Goal: Task Accomplishment & Management: Manage account settings

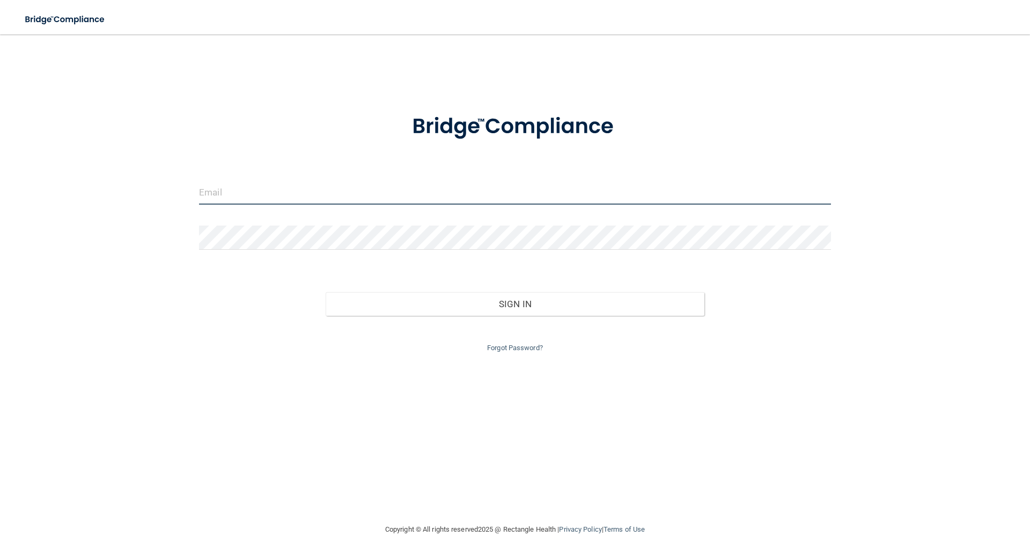
click at [301, 195] on input "email" at bounding box center [515, 192] width 632 height 24
click at [277, 193] on input "email" at bounding box center [515, 192] width 632 height 24
click at [249, 199] on input "email" at bounding box center [515, 192] width 632 height 24
type input "[EMAIL_ADDRESS][DOMAIN_NAME]"
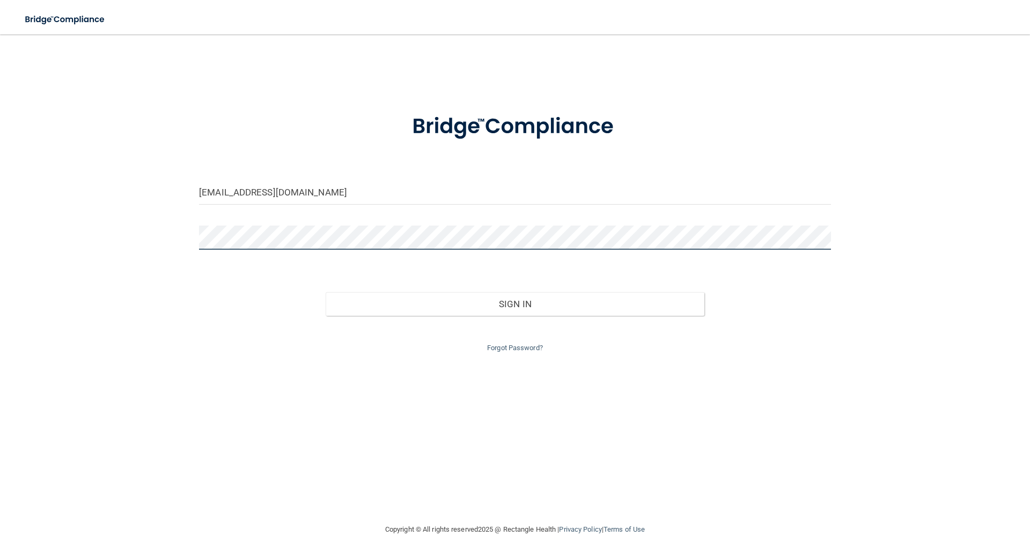
click at [326, 292] on button "Sign In" at bounding box center [515, 304] width 379 height 24
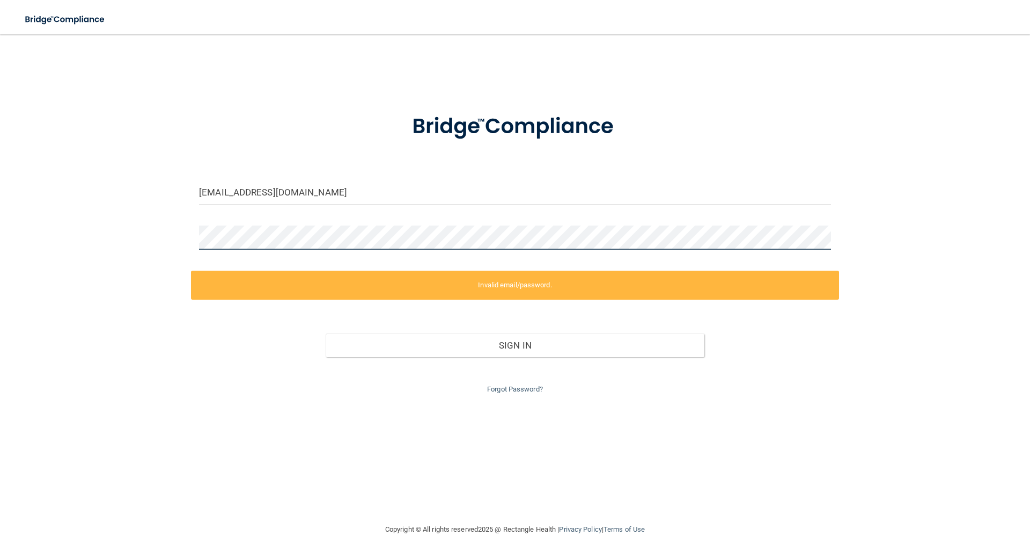
click at [104, 252] on div "[EMAIL_ADDRESS][DOMAIN_NAME] Invalid email/password. You don't have permission …" at bounding box center [515, 278] width 988 height 467
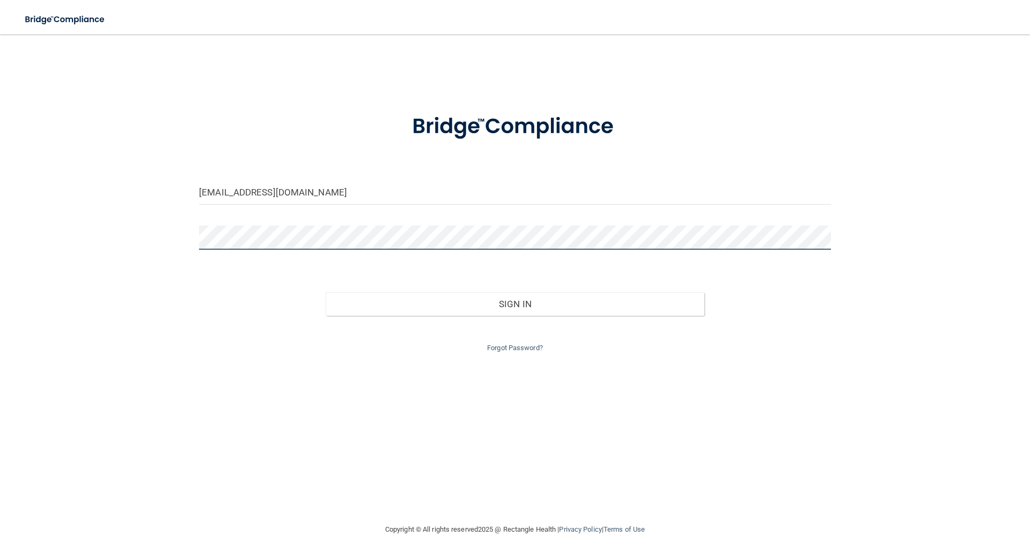
click at [326, 292] on button "Sign In" at bounding box center [515, 304] width 379 height 24
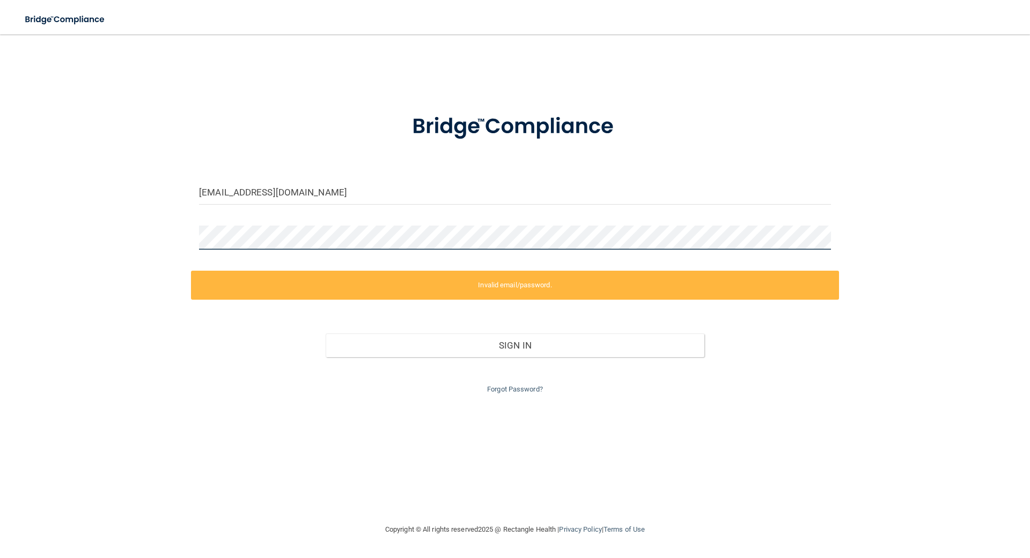
click at [188, 228] on div "[EMAIL_ADDRESS][DOMAIN_NAME] Invalid email/password. You don't have permission …" at bounding box center [515, 278] width 988 height 467
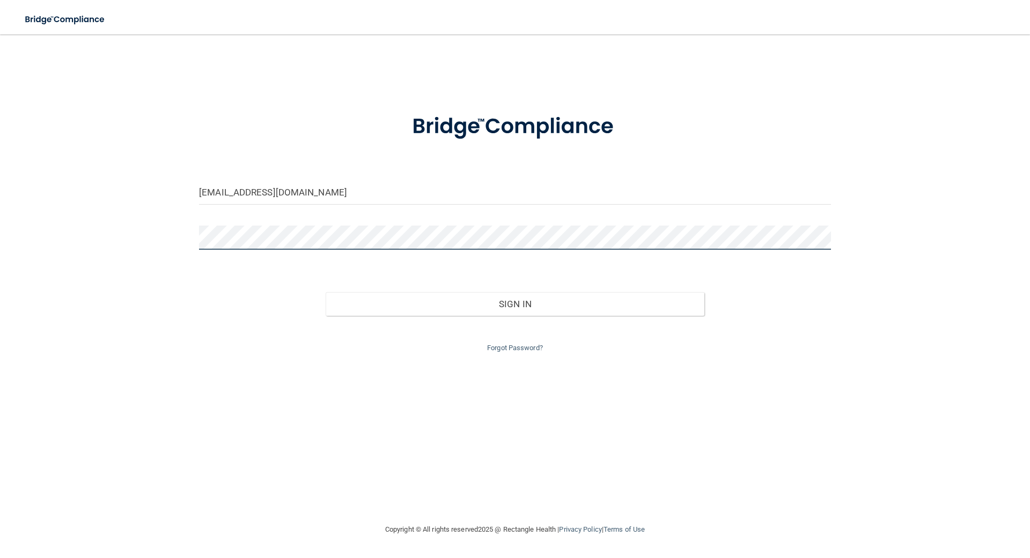
click at [326, 292] on button "Sign In" at bounding box center [515, 304] width 379 height 24
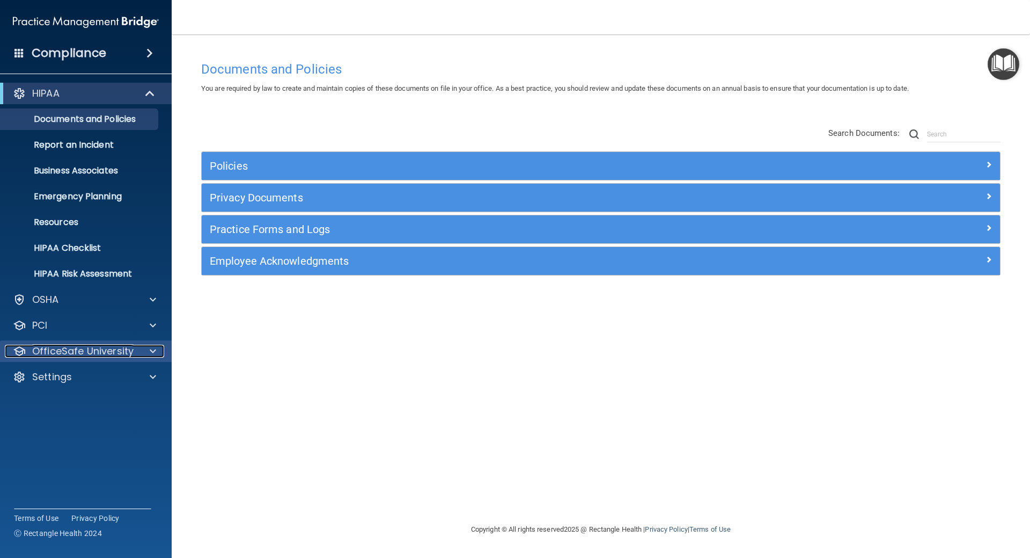
click at [70, 345] on p "OfficeSafe University" at bounding box center [82, 351] width 101 height 13
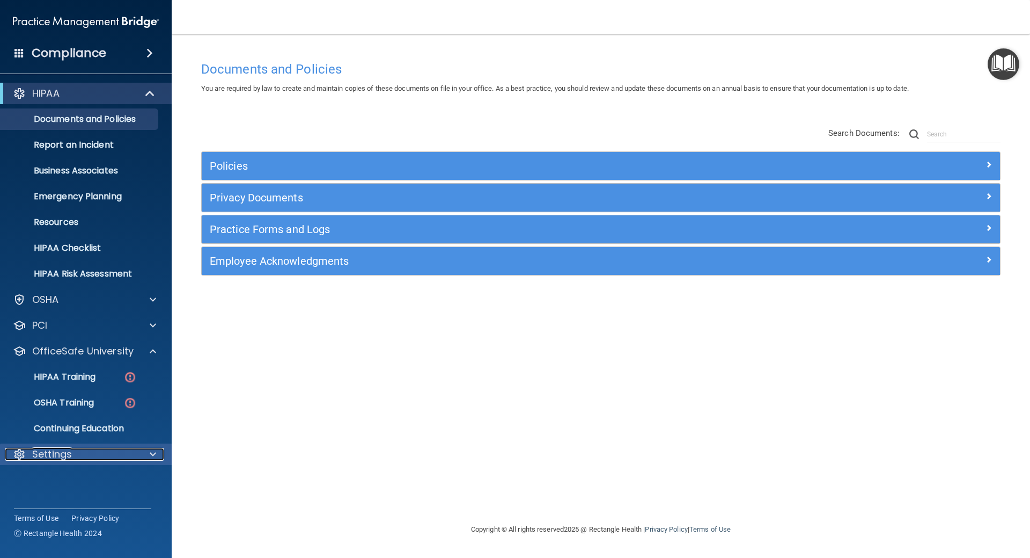
click at [60, 455] on p "Settings" at bounding box center [52, 454] width 40 height 13
click at [70, 501] on p "My Users" at bounding box center [80, 505] width 147 height 11
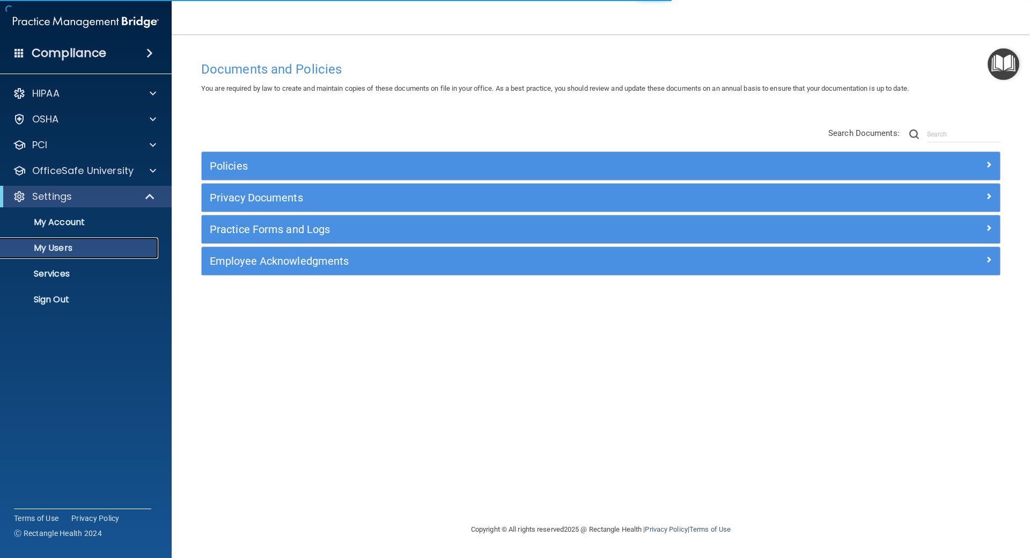
select select "20"
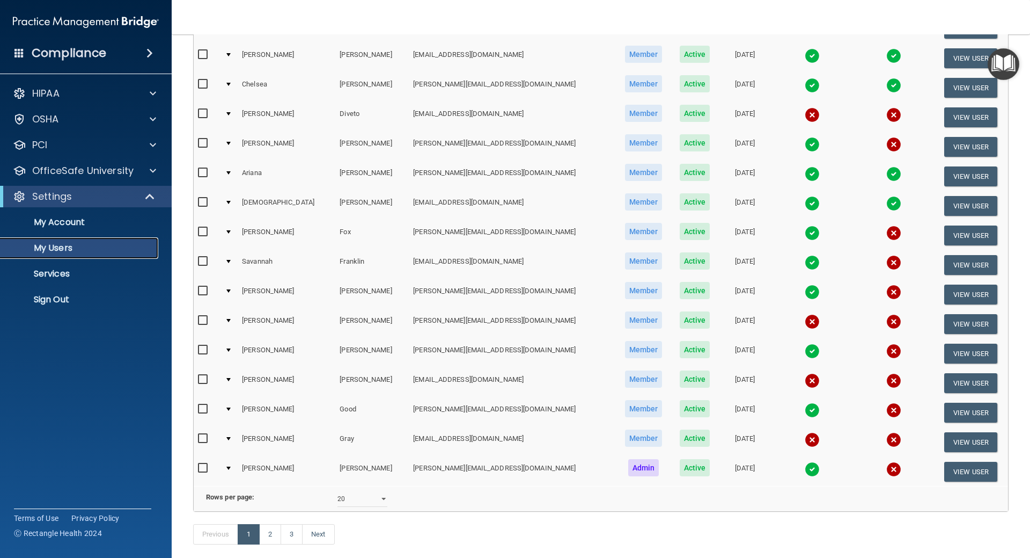
scroll to position [322, 0]
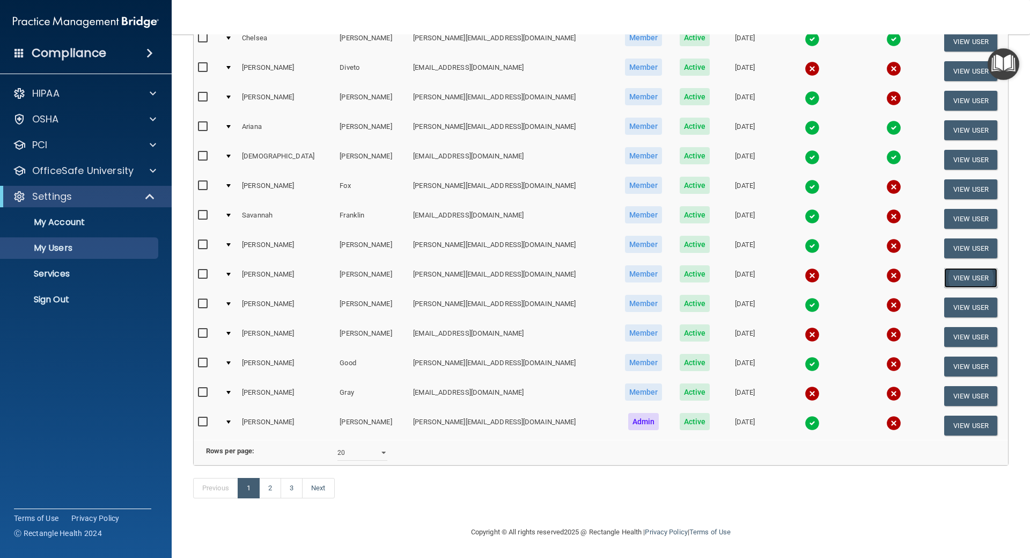
click at [966, 268] on button "View User" at bounding box center [971, 278] width 53 height 20
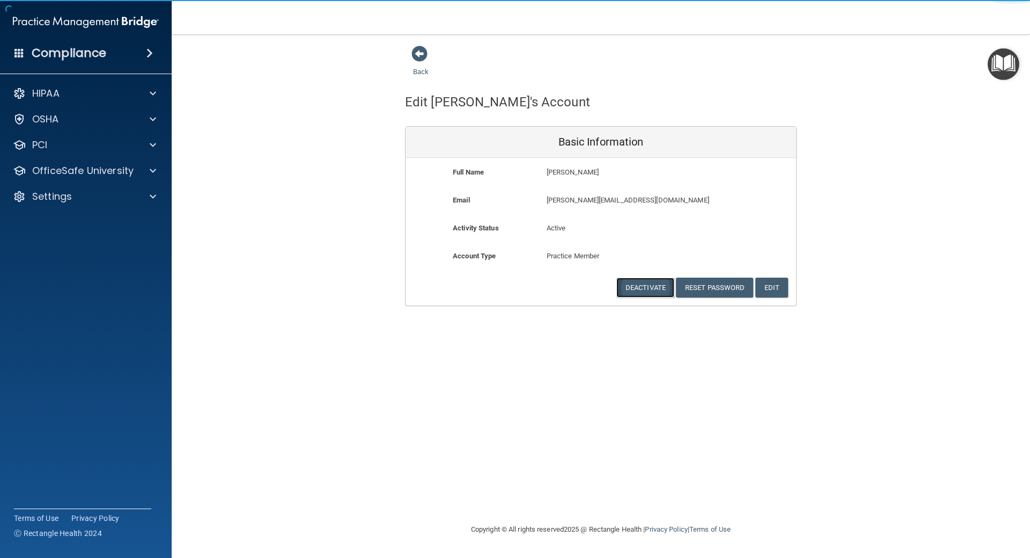
click at [644, 287] on button "Deactivate" at bounding box center [646, 287] width 58 height 20
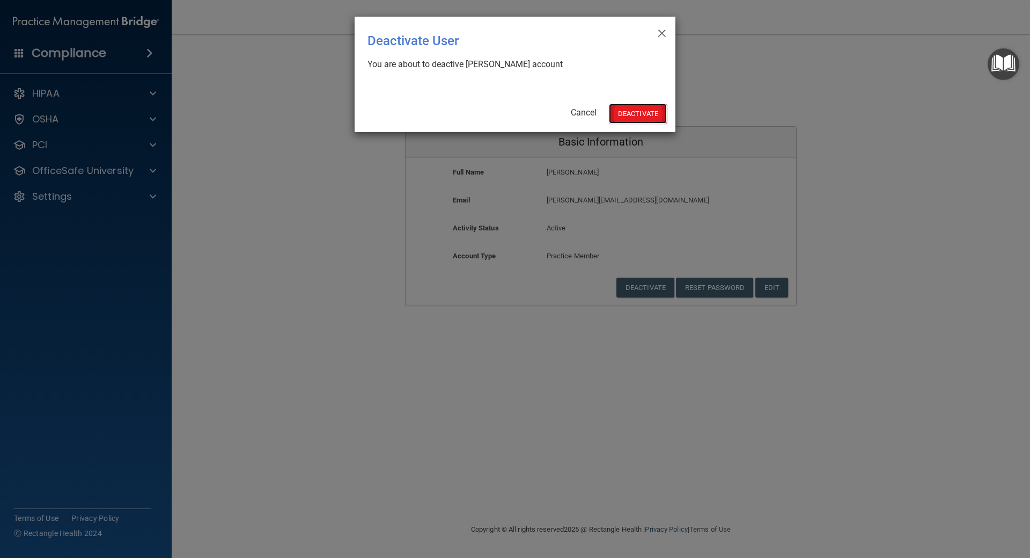
click at [628, 115] on button "Deactivate" at bounding box center [638, 114] width 58 height 20
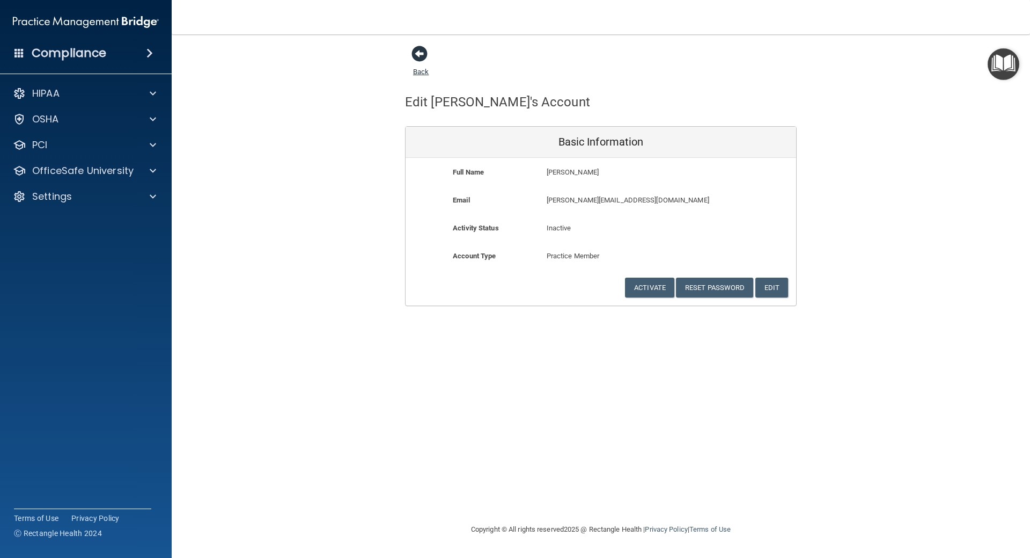
click at [426, 53] on span at bounding box center [420, 54] width 16 height 16
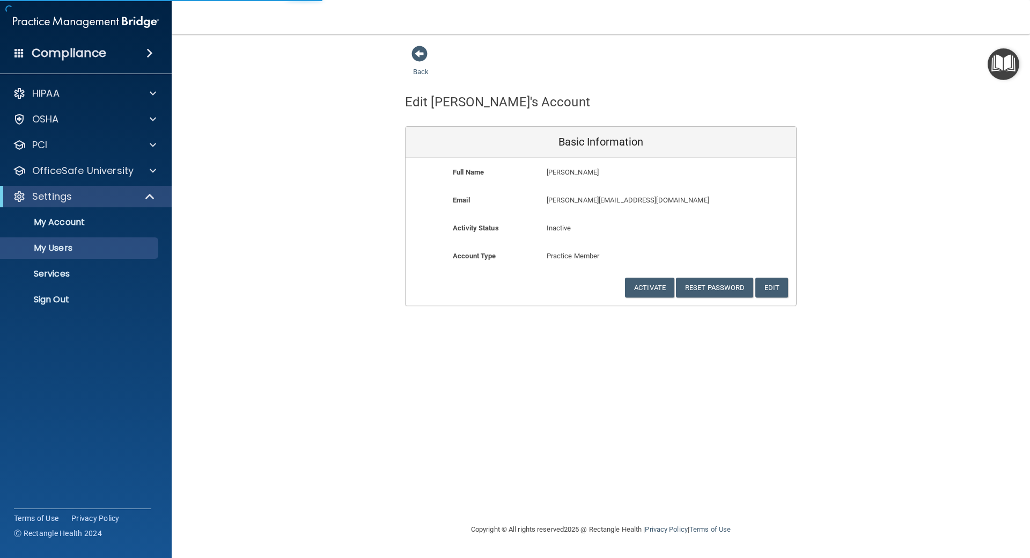
select select "20"
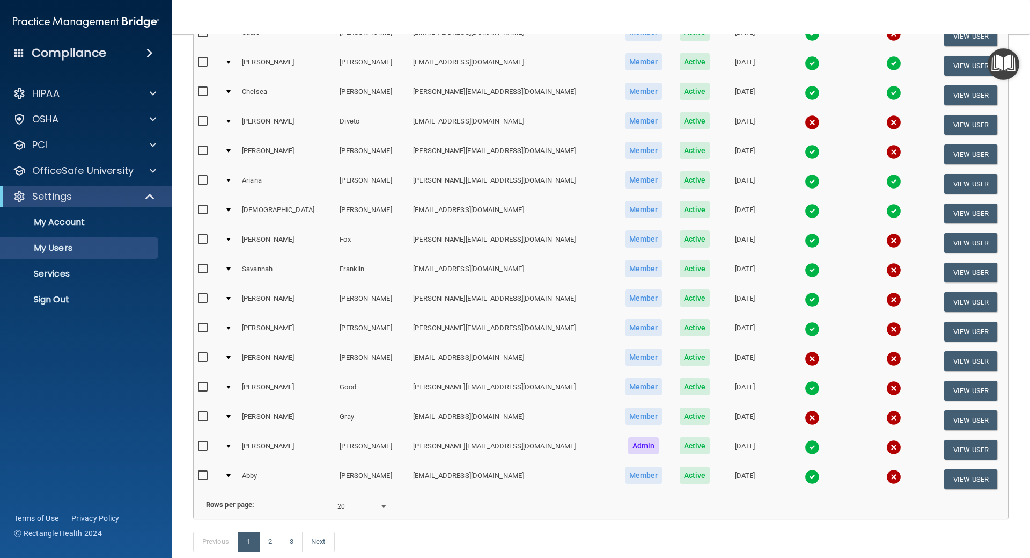
scroll to position [331, 0]
